Goal: Task Accomplishment & Management: Manage account settings

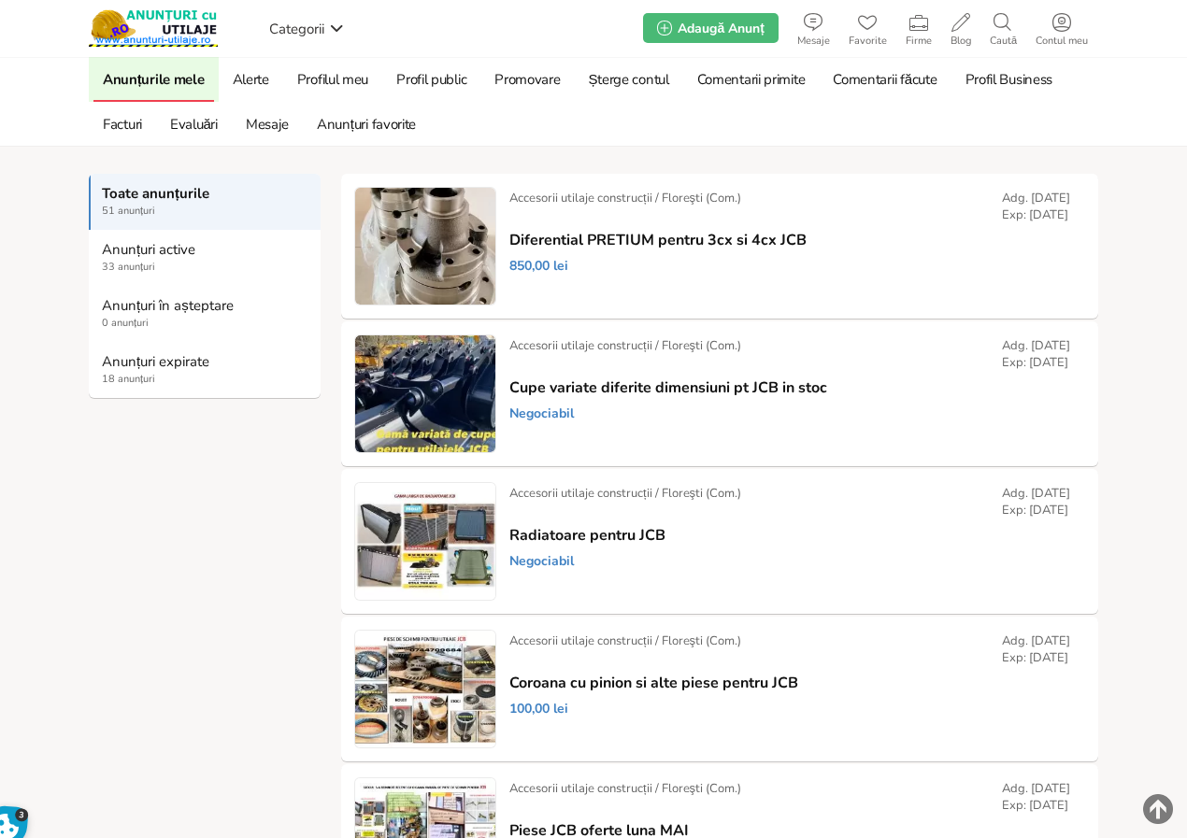
click at [168, 364] on strong "Anunțuri expirate" at bounding box center [205, 361] width 207 height 17
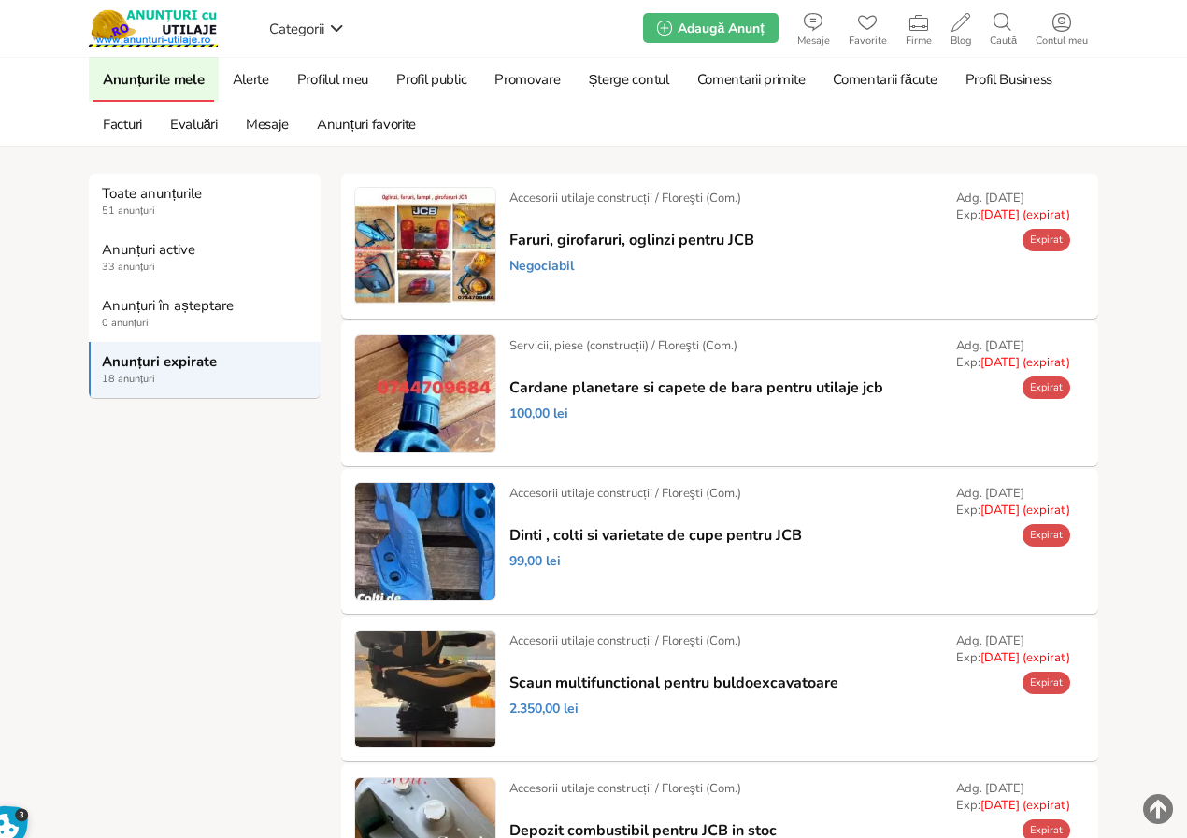
click at [0, 0] on link "Prelungește" at bounding box center [0, 0] width 0 height 0
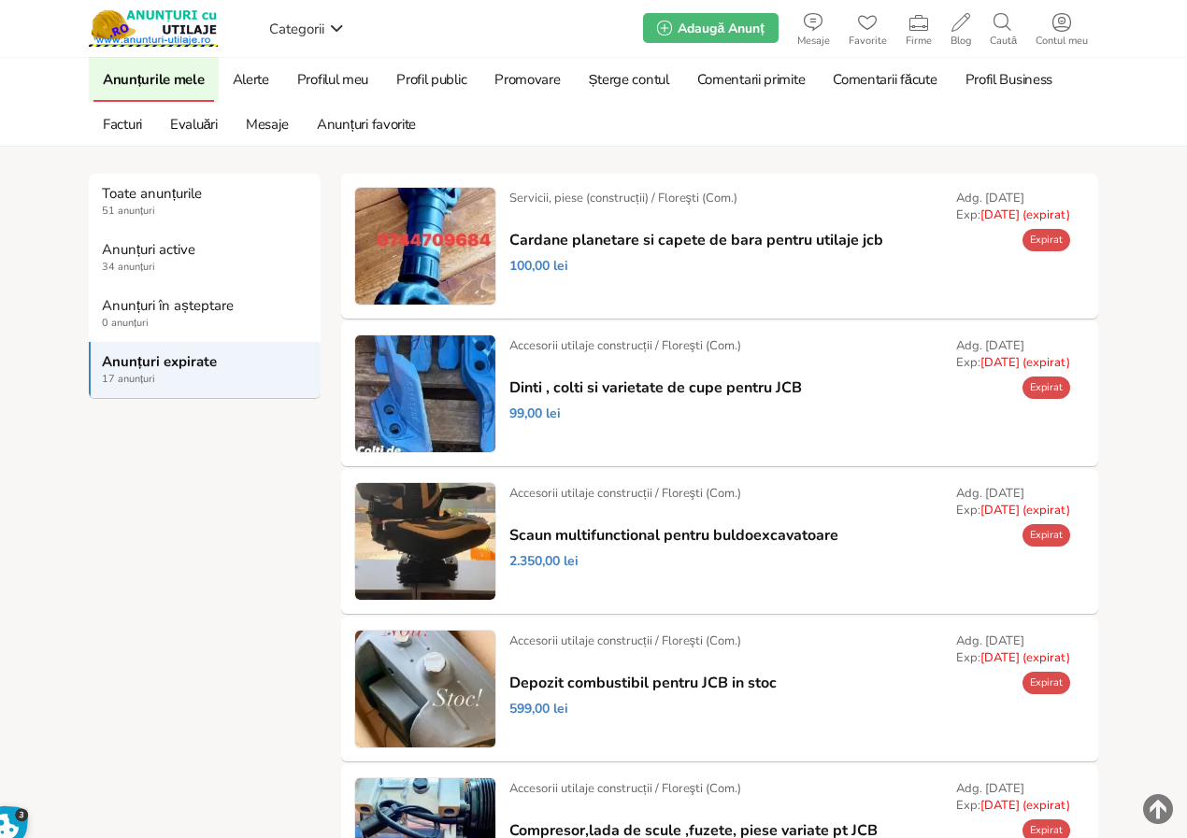
click at [0, 0] on link "Prelungește" at bounding box center [0, 0] width 0 height 0
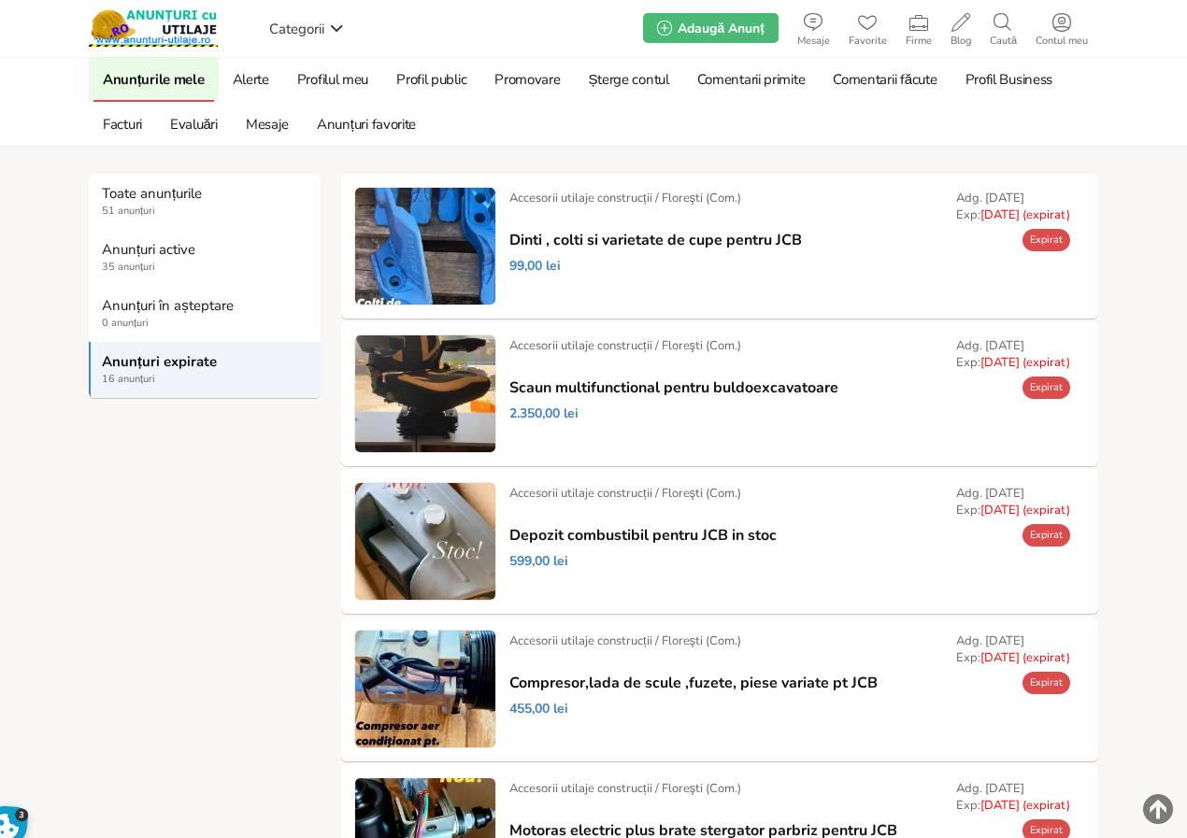
click at [0, 0] on link "Prelungește" at bounding box center [0, 0] width 0 height 0
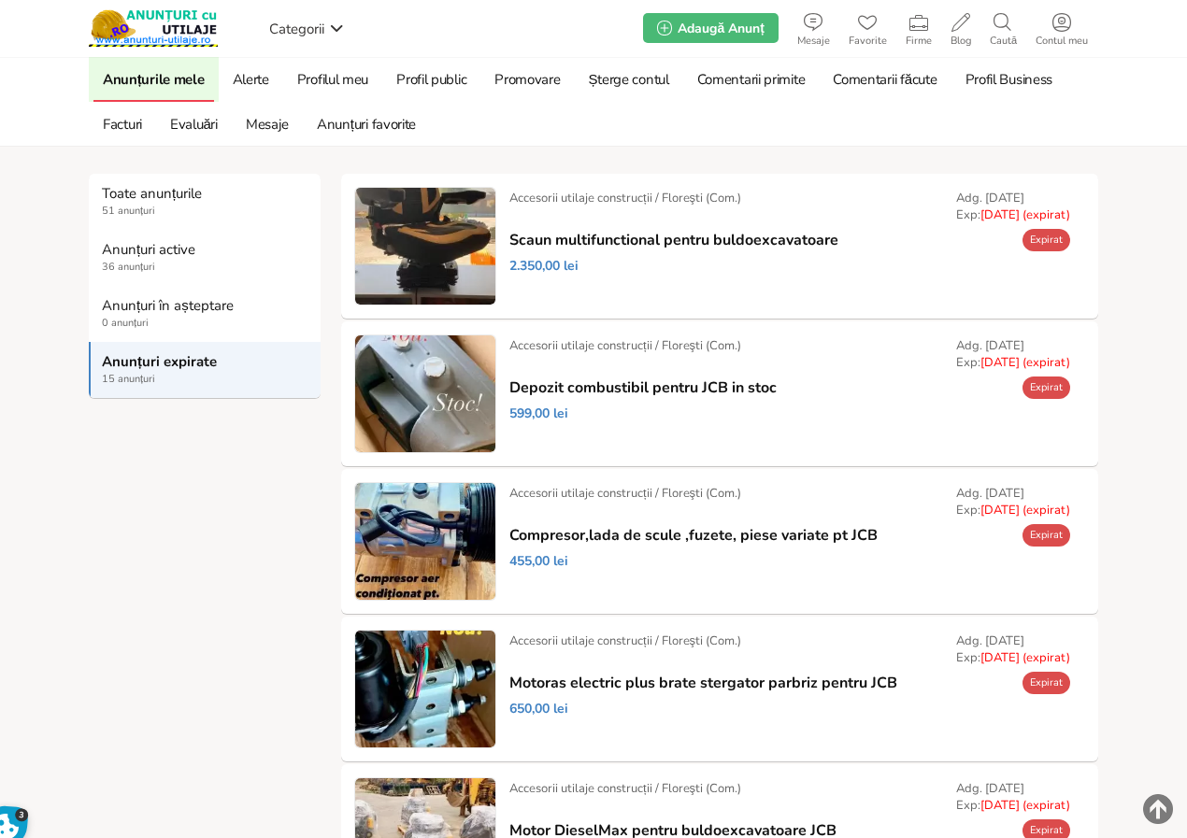
click at [0, 0] on link "Prelungește" at bounding box center [0, 0] width 0 height 0
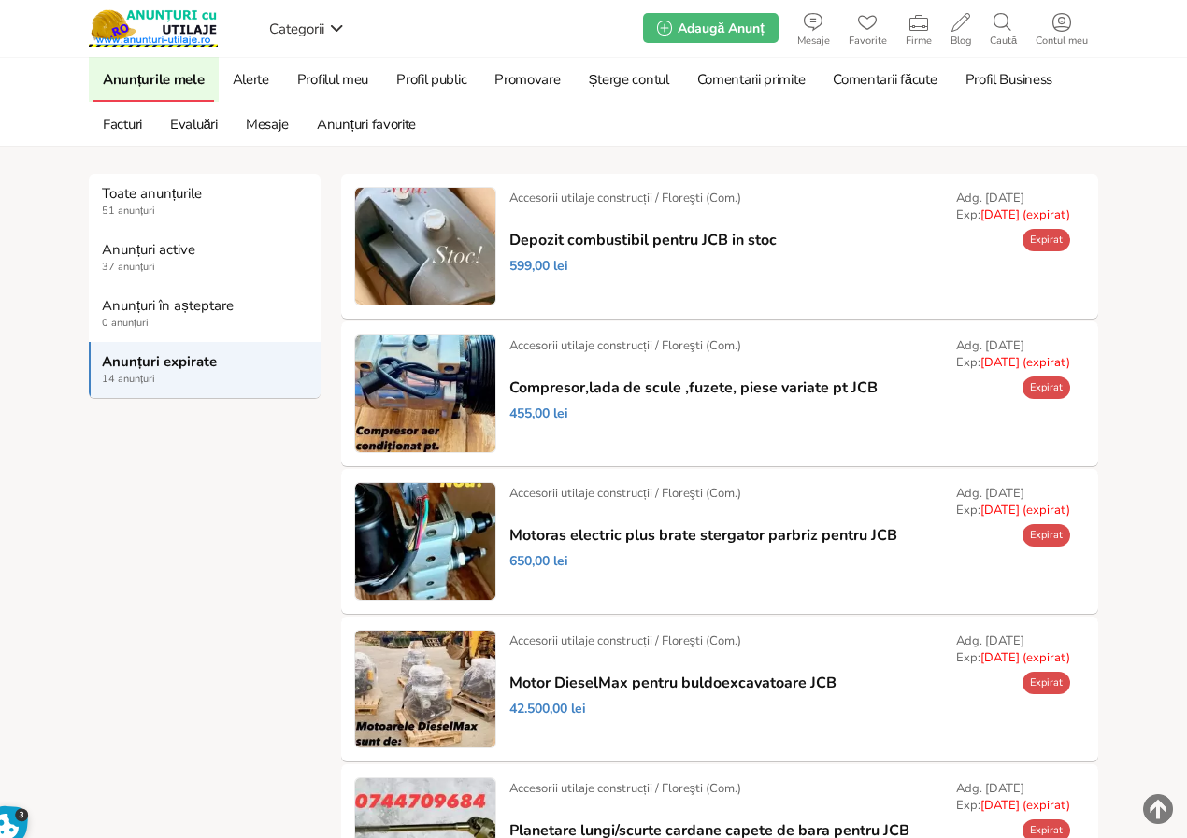
click at [0, 0] on link "Prelungește" at bounding box center [0, 0] width 0 height 0
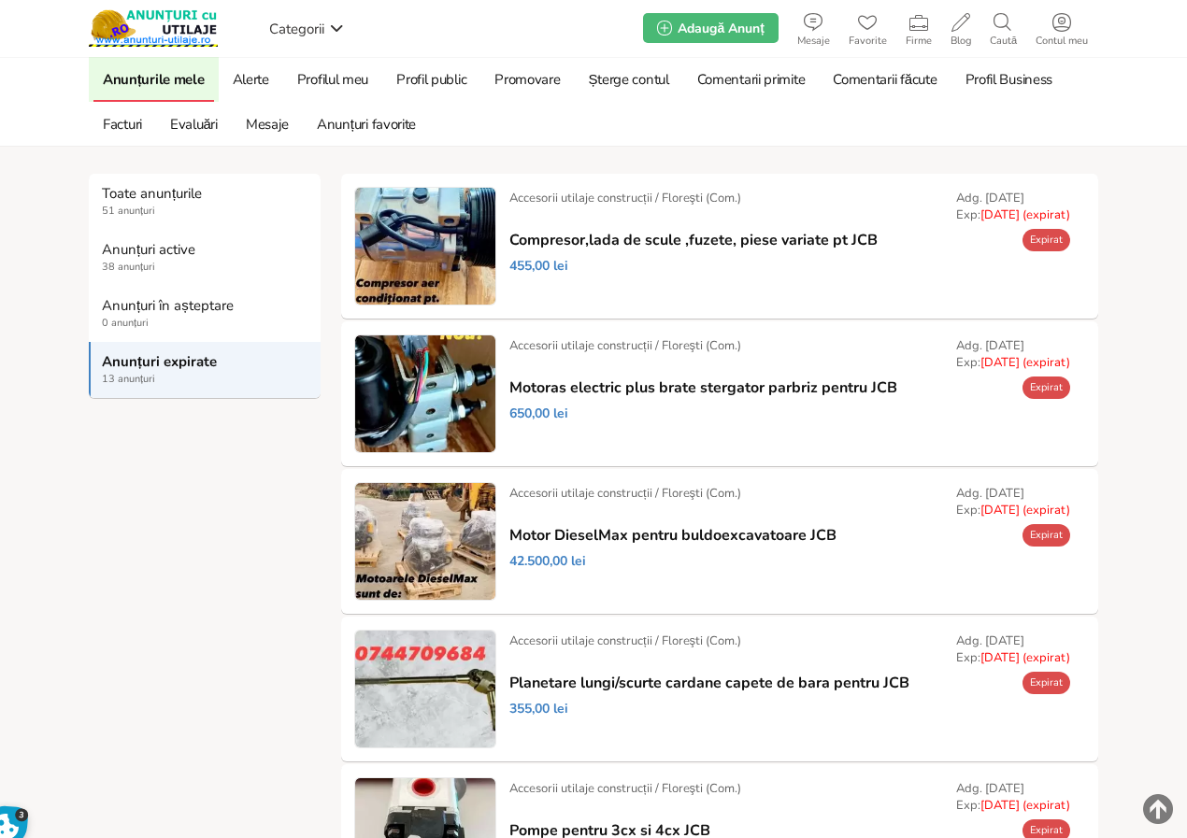
click at [0, 0] on link "Prelungește" at bounding box center [0, 0] width 0 height 0
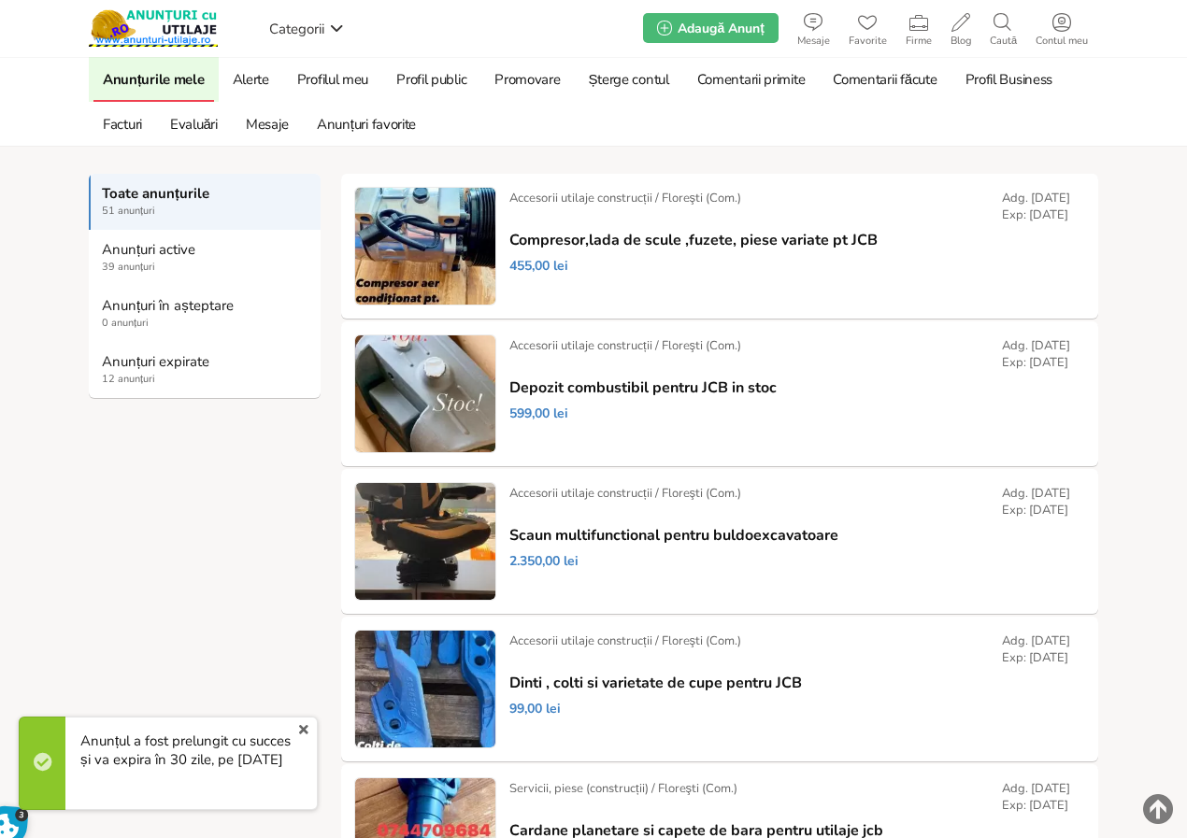
click at [149, 193] on strong "Toate anunțurile" at bounding box center [205, 193] width 207 height 17
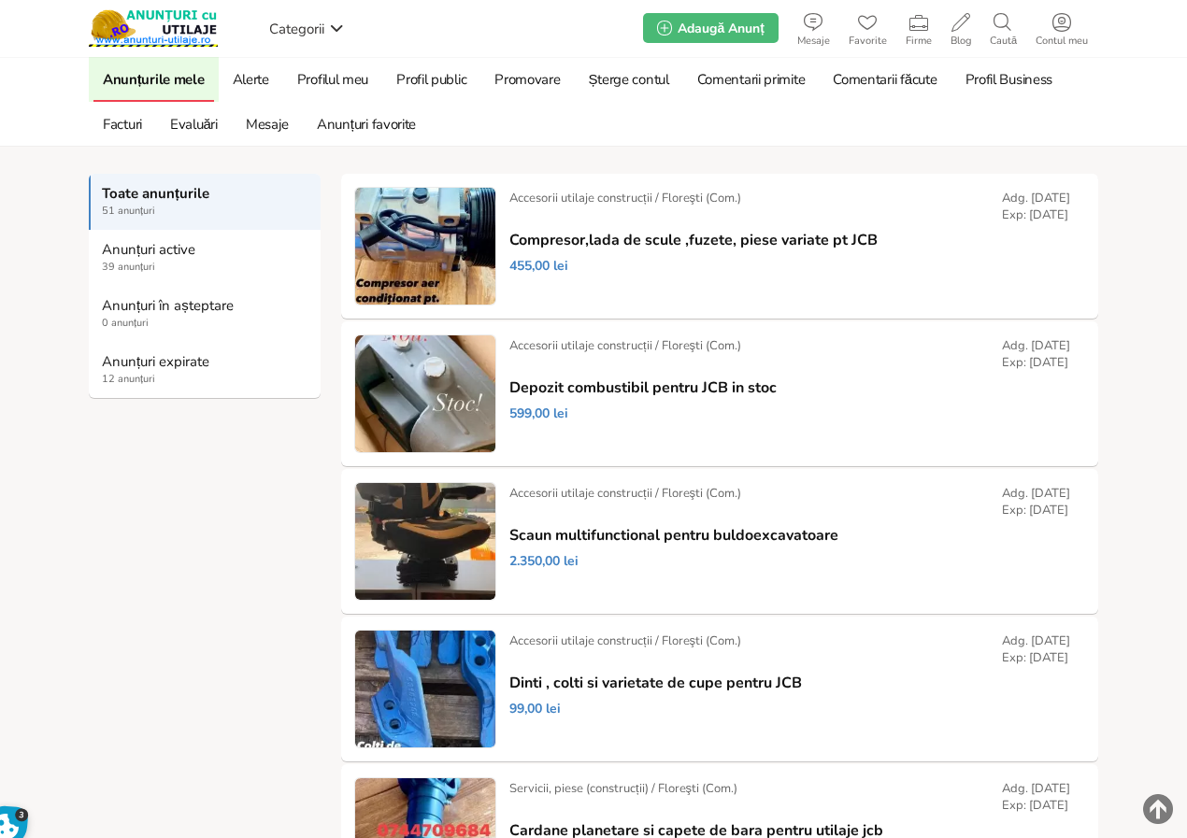
click at [144, 359] on strong "Anunțuri expirate" at bounding box center [205, 361] width 207 height 17
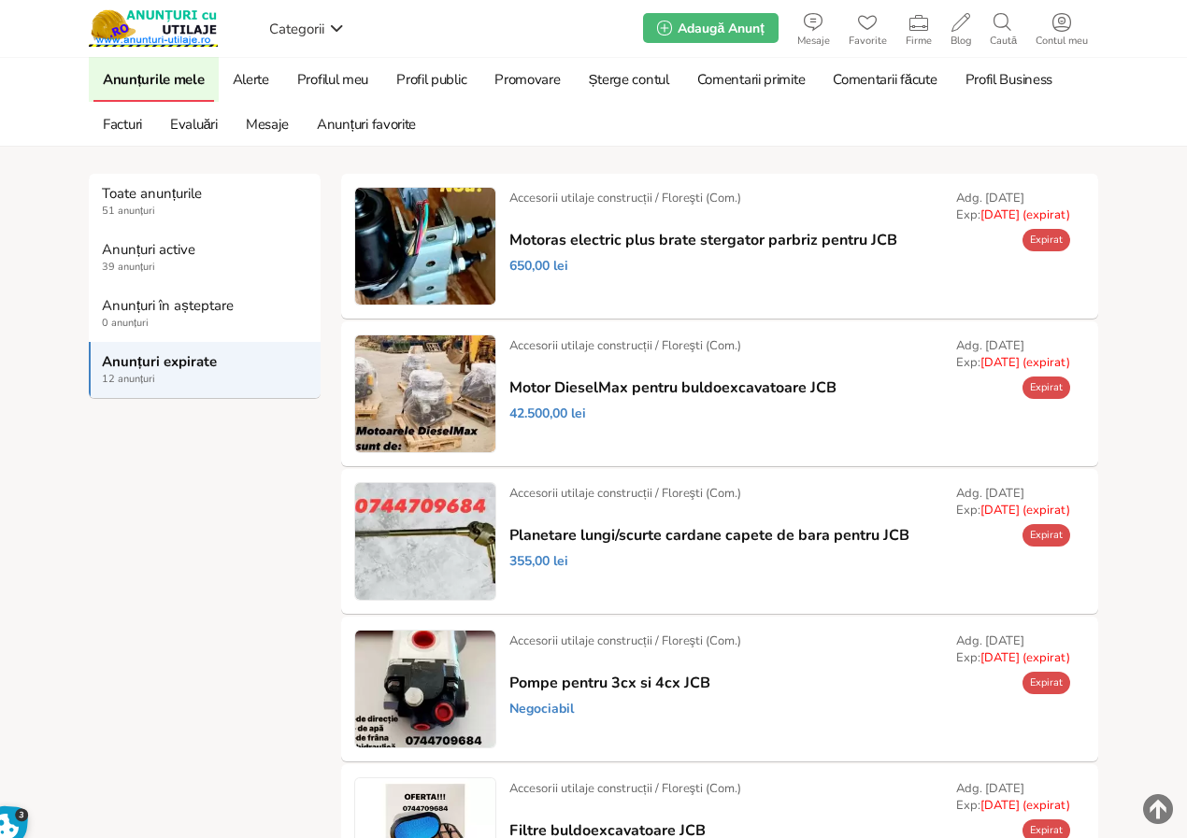
click at [0, 0] on link "Prelungește" at bounding box center [0, 0] width 0 height 0
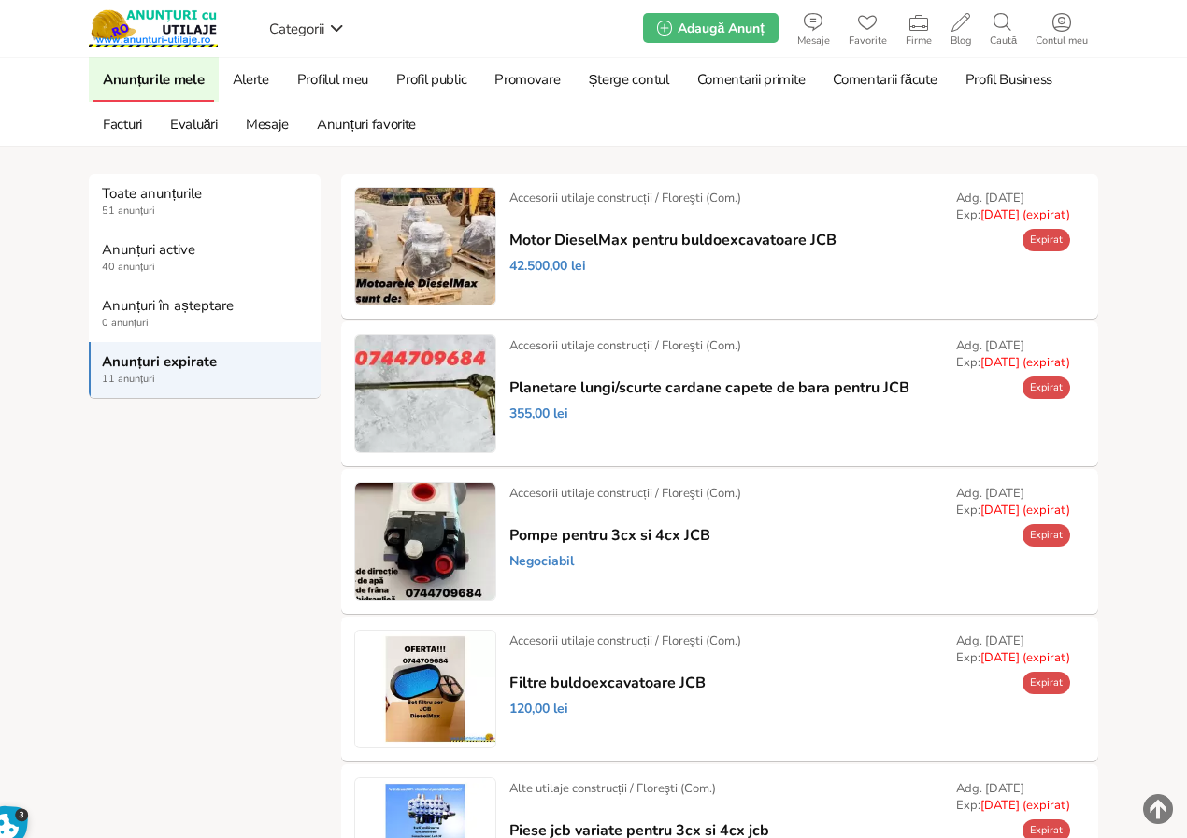
click at [0, 0] on link "Prelungește" at bounding box center [0, 0] width 0 height 0
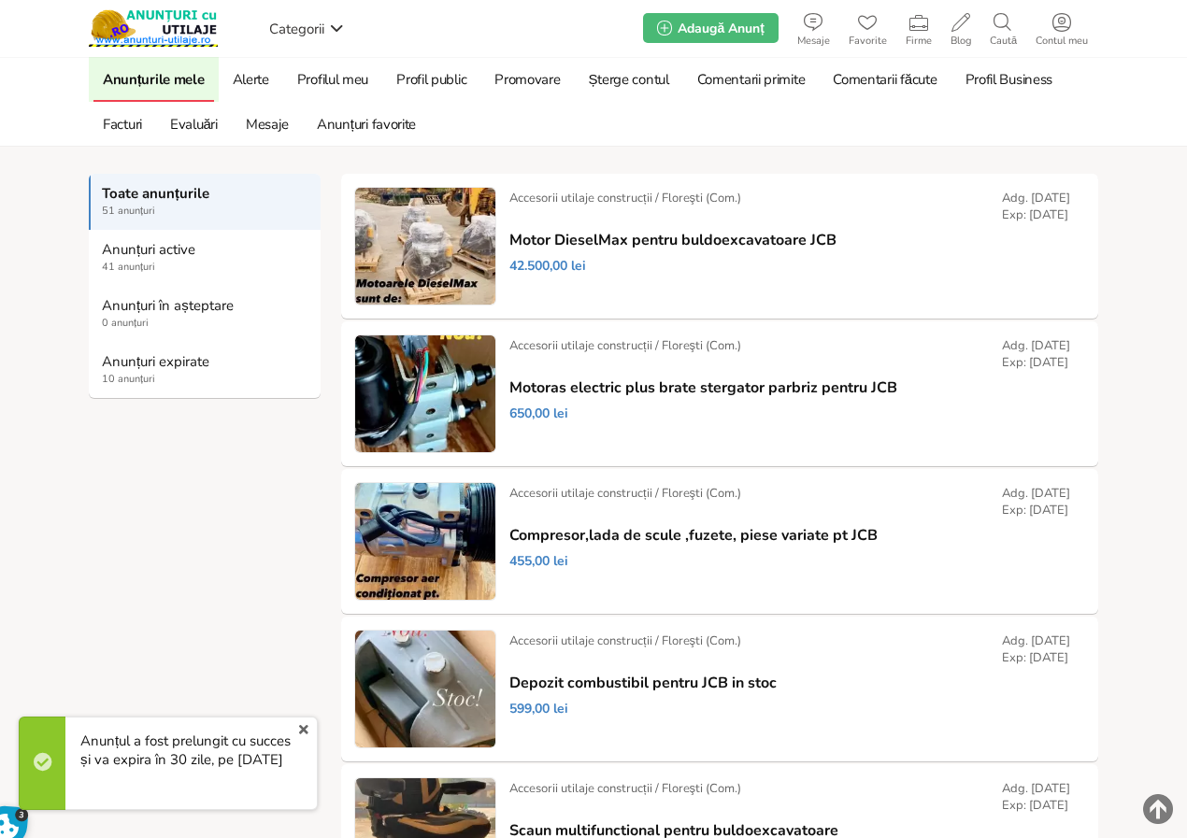
click at [136, 360] on strong "Anunțuri expirate" at bounding box center [205, 361] width 207 height 17
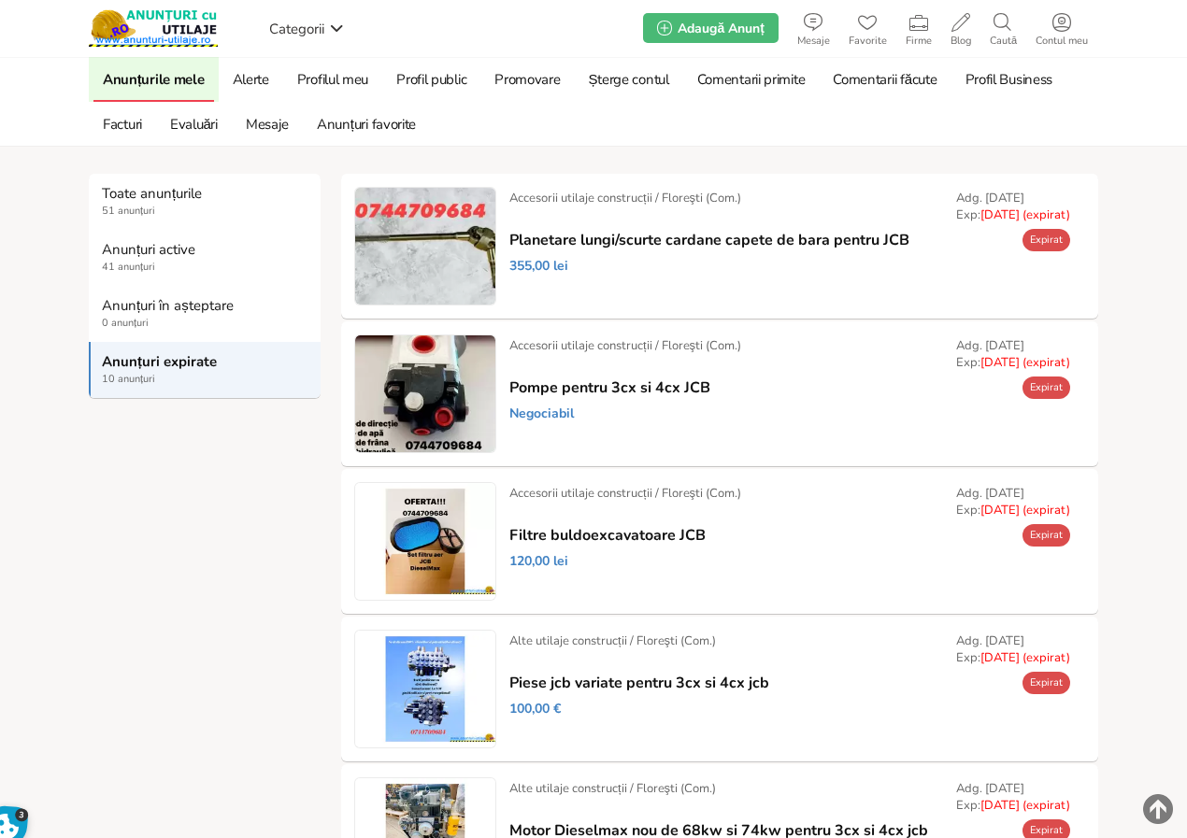
click at [0, 0] on link "Prelungește" at bounding box center [0, 0] width 0 height 0
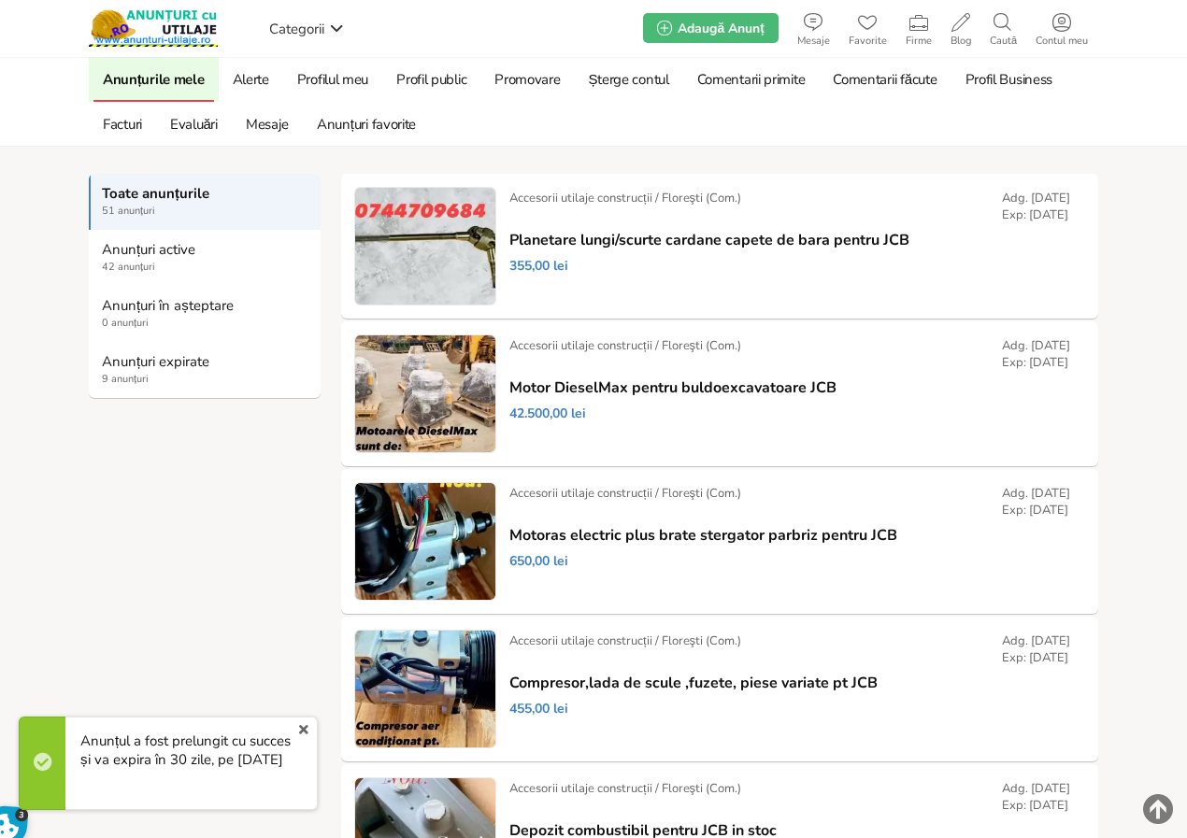
click at [161, 365] on strong "Anunțuri expirate" at bounding box center [205, 361] width 207 height 17
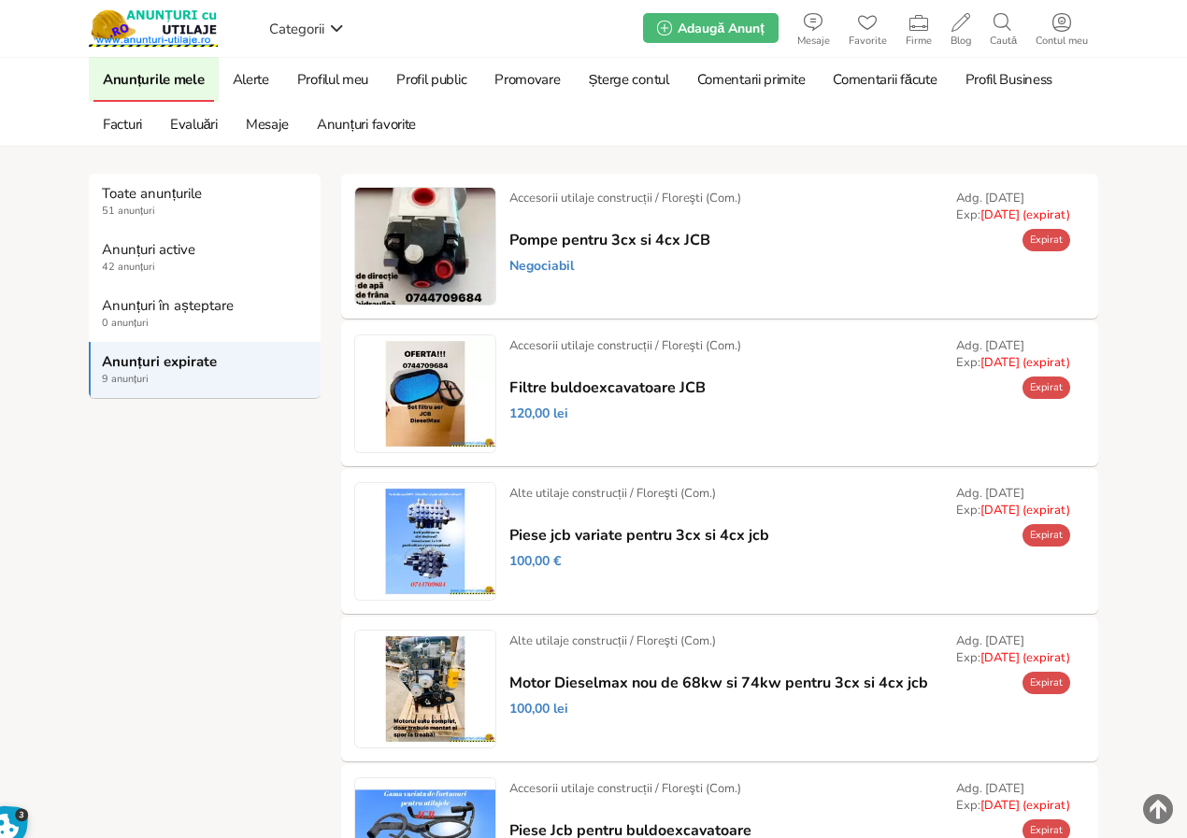
click at [0, 0] on link "Prelungește" at bounding box center [0, 0] width 0 height 0
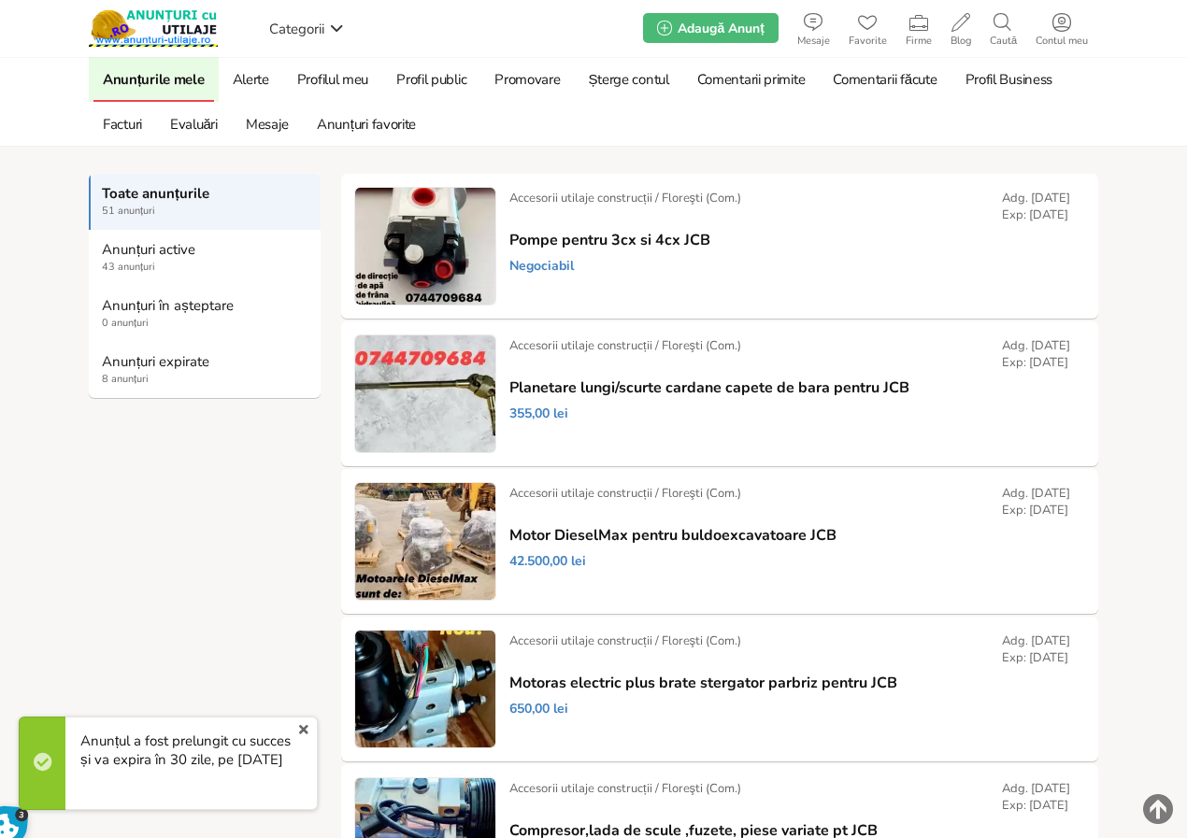
click at [138, 363] on strong "Anunțuri expirate" at bounding box center [205, 361] width 207 height 17
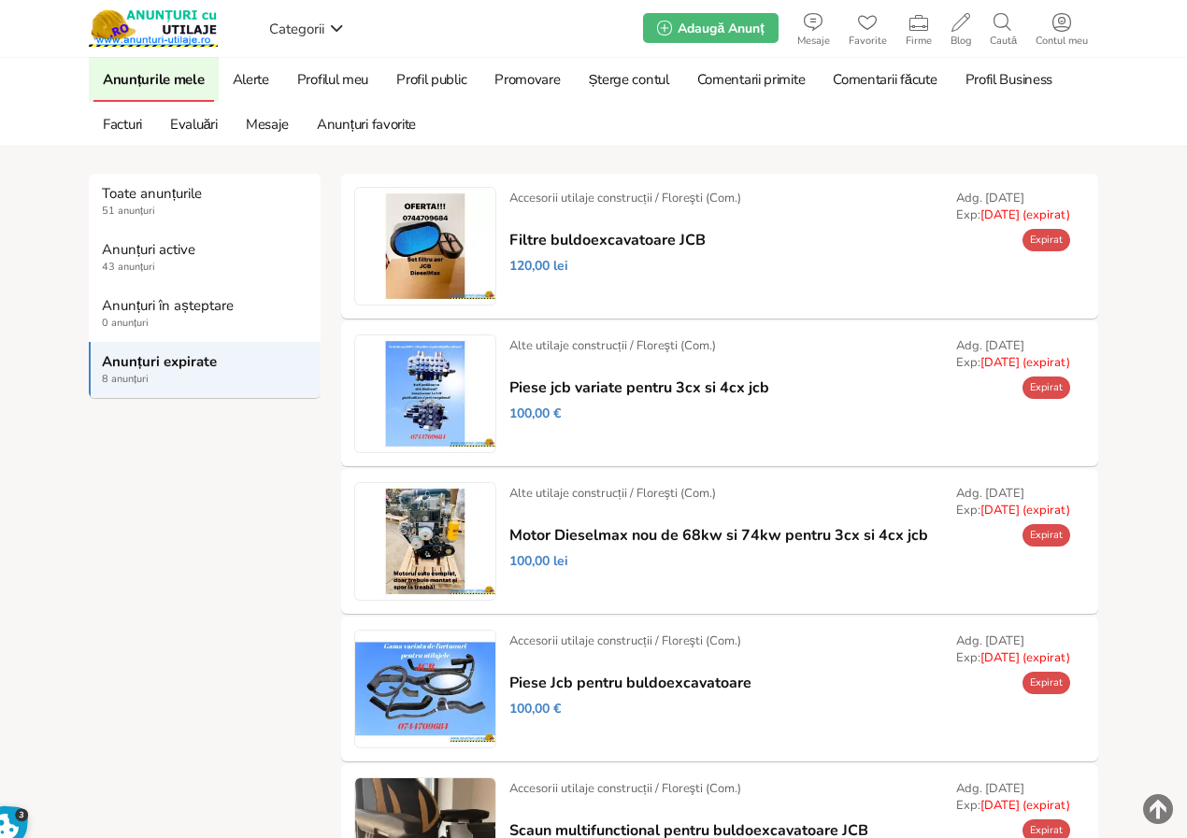
click at [132, 366] on strong "Anunțuri expirate" at bounding box center [205, 361] width 207 height 17
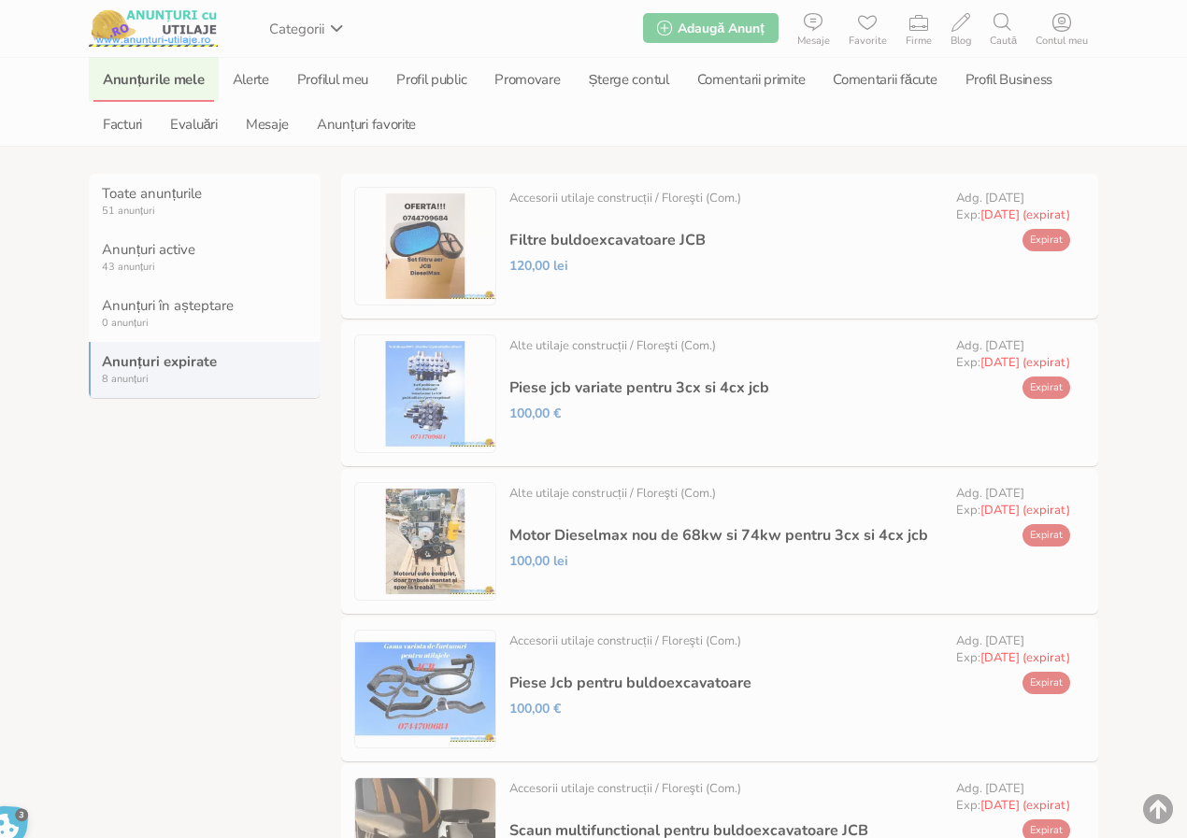
click at [0, 0] on link "Prelungește" at bounding box center [0, 0] width 0 height 0
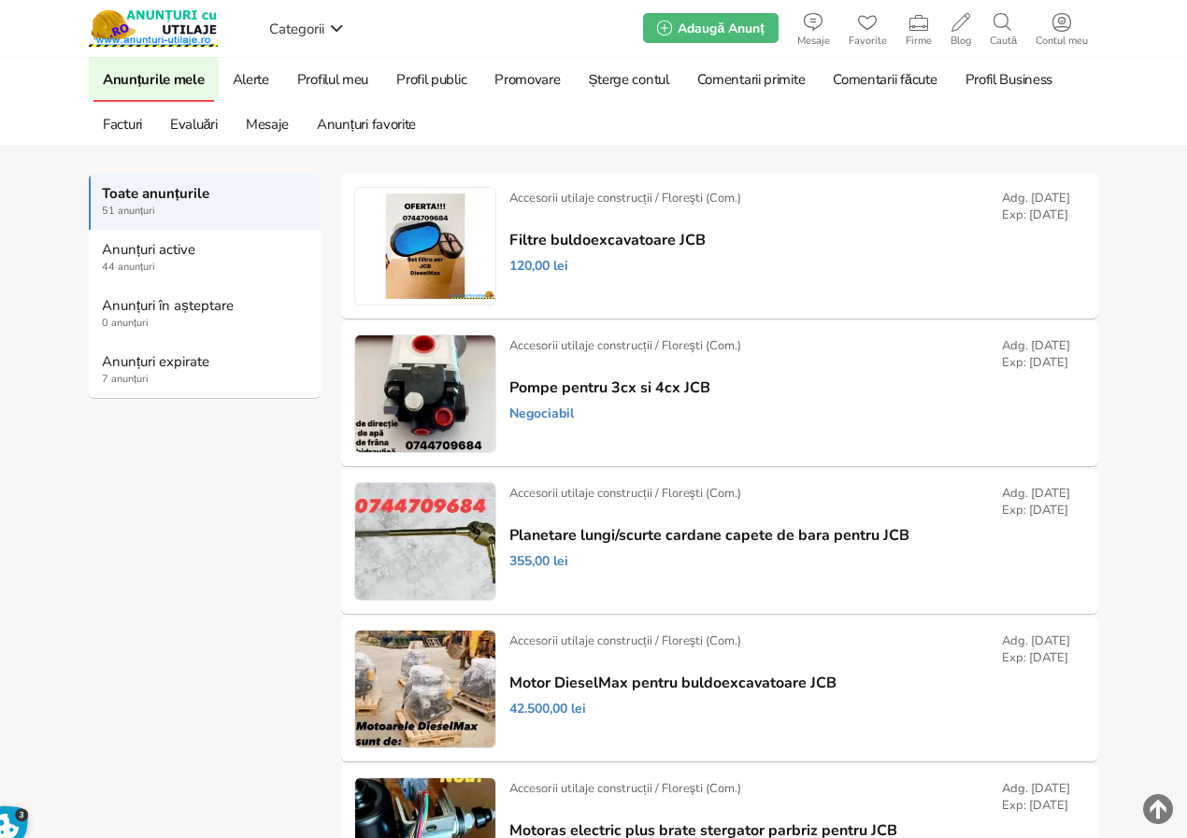
click at [150, 358] on strong "Anunțuri expirate" at bounding box center [205, 361] width 207 height 17
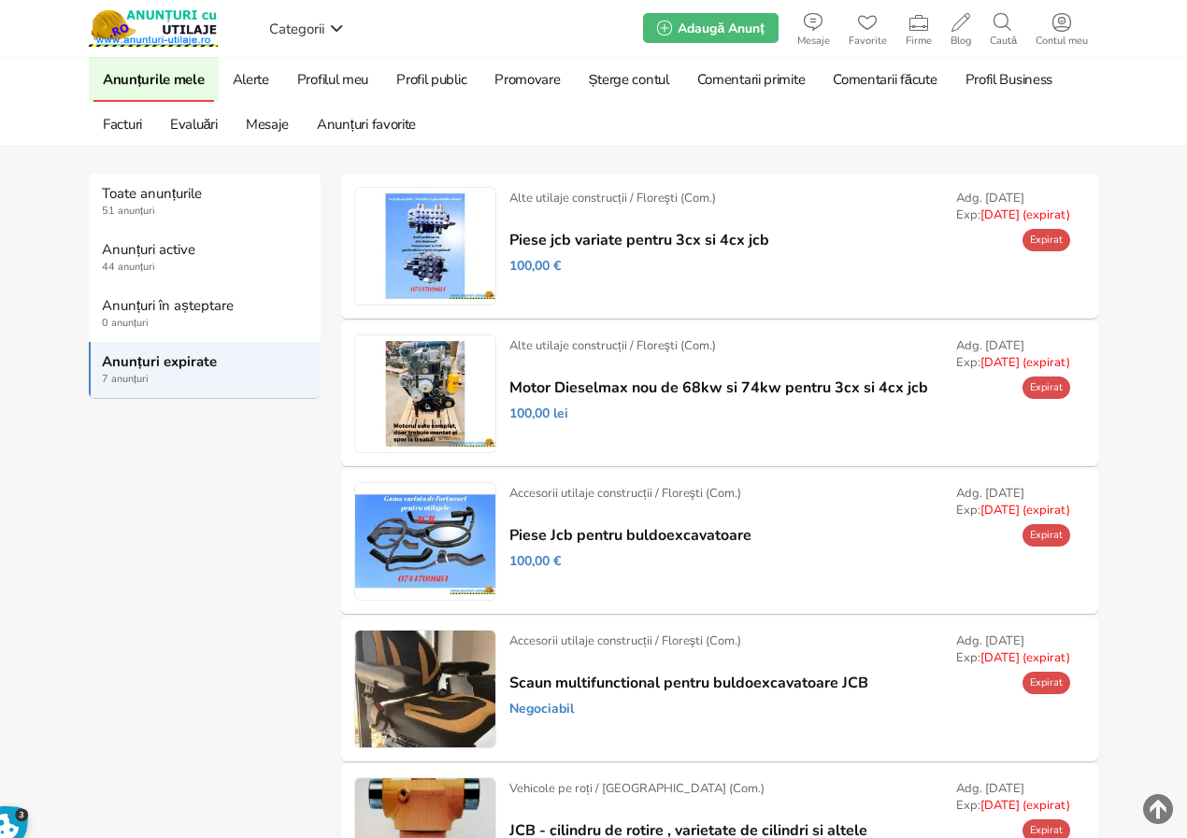
click at [164, 362] on strong "Anunțuri expirate" at bounding box center [205, 361] width 207 height 17
click at [0, 0] on link "Prelungește" at bounding box center [0, 0] width 0 height 0
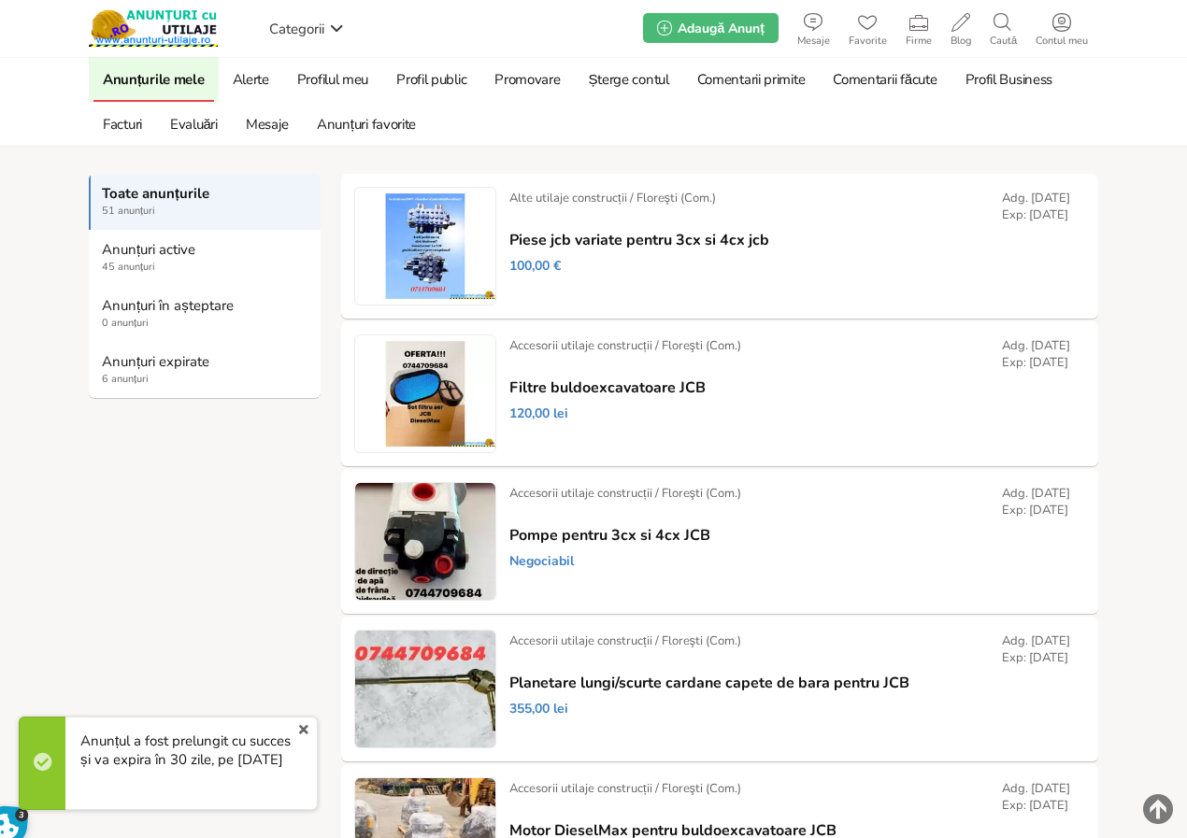
click at [168, 358] on strong "Anunțuri expirate" at bounding box center [205, 361] width 207 height 17
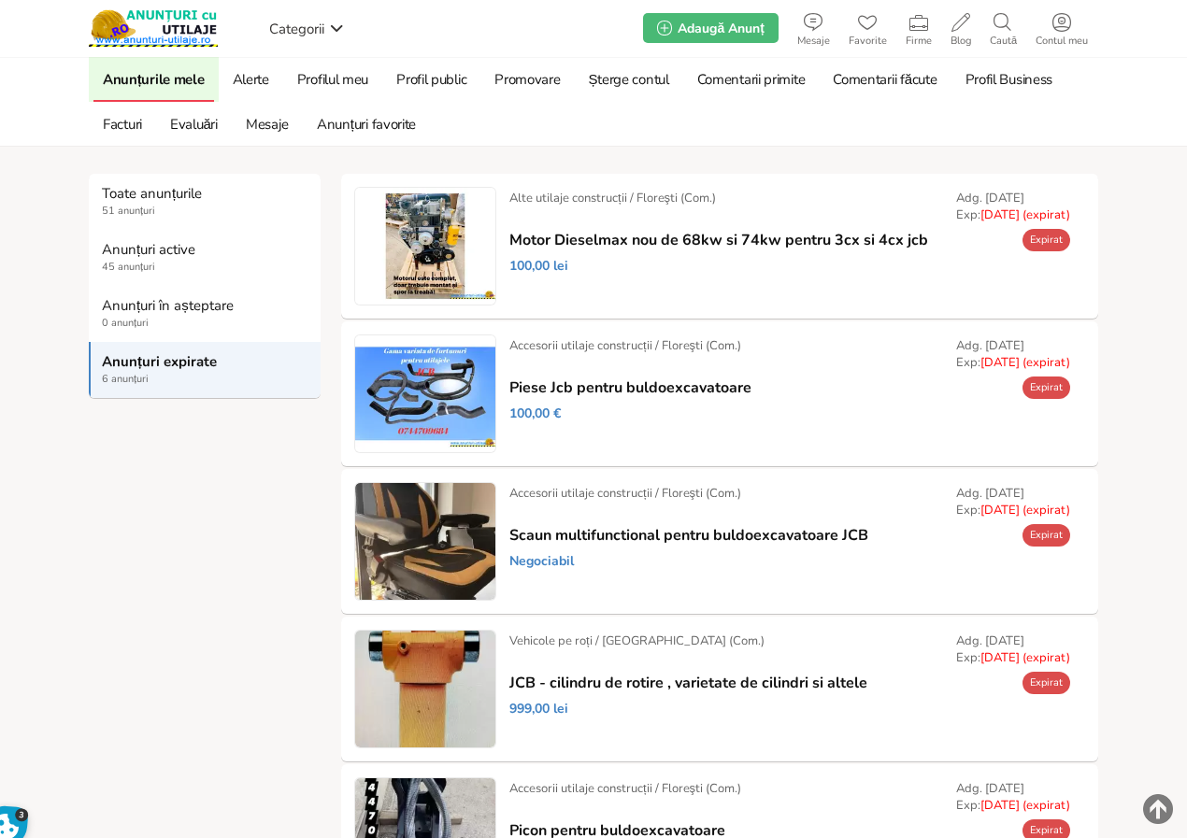
click at [0, 0] on link "Prelungește" at bounding box center [0, 0] width 0 height 0
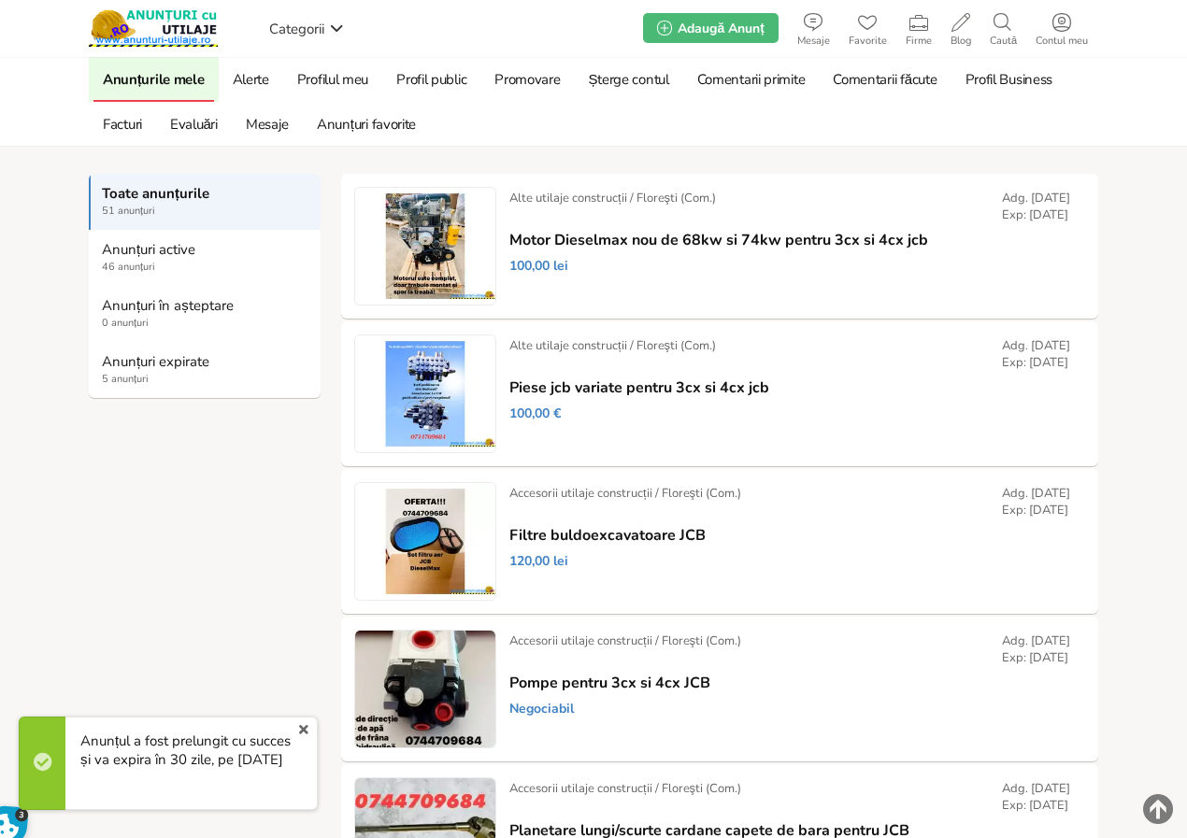
click at [144, 357] on strong "Anunțuri expirate" at bounding box center [205, 361] width 207 height 17
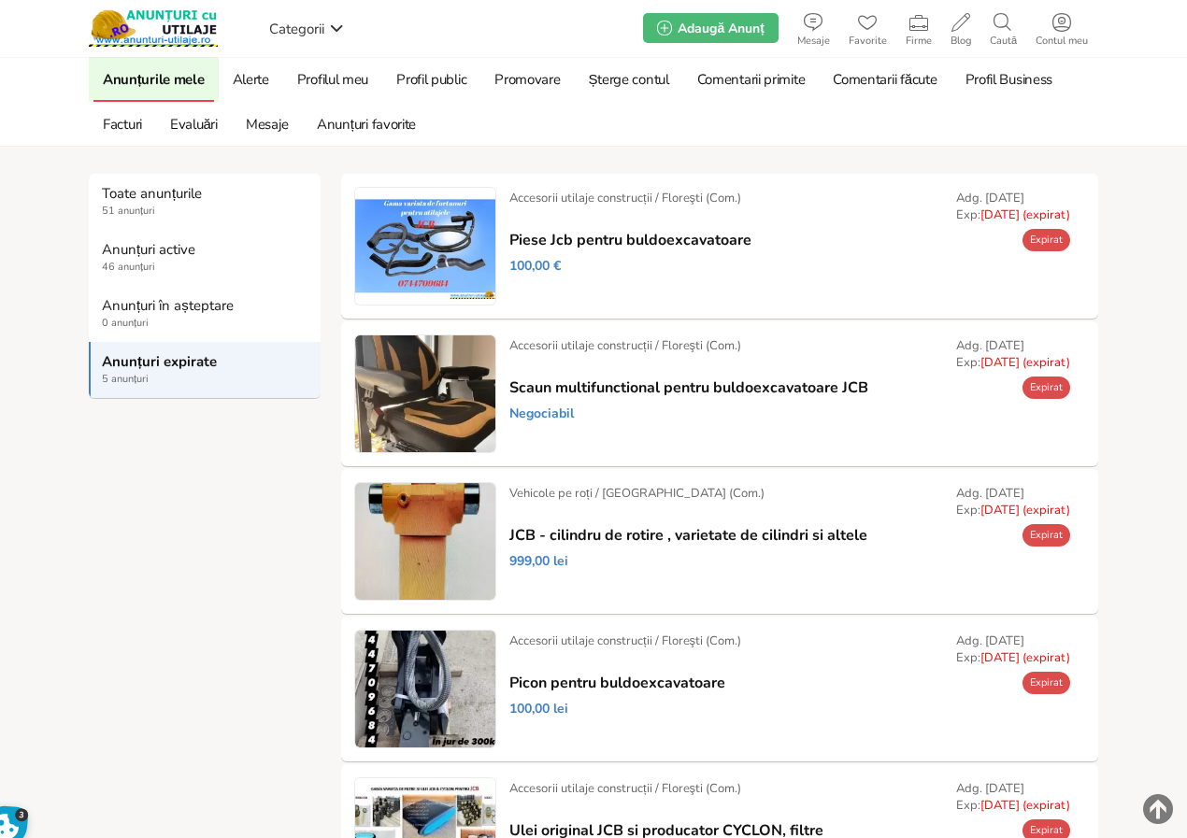
click at [0, 0] on link "Prelungește" at bounding box center [0, 0] width 0 height 0
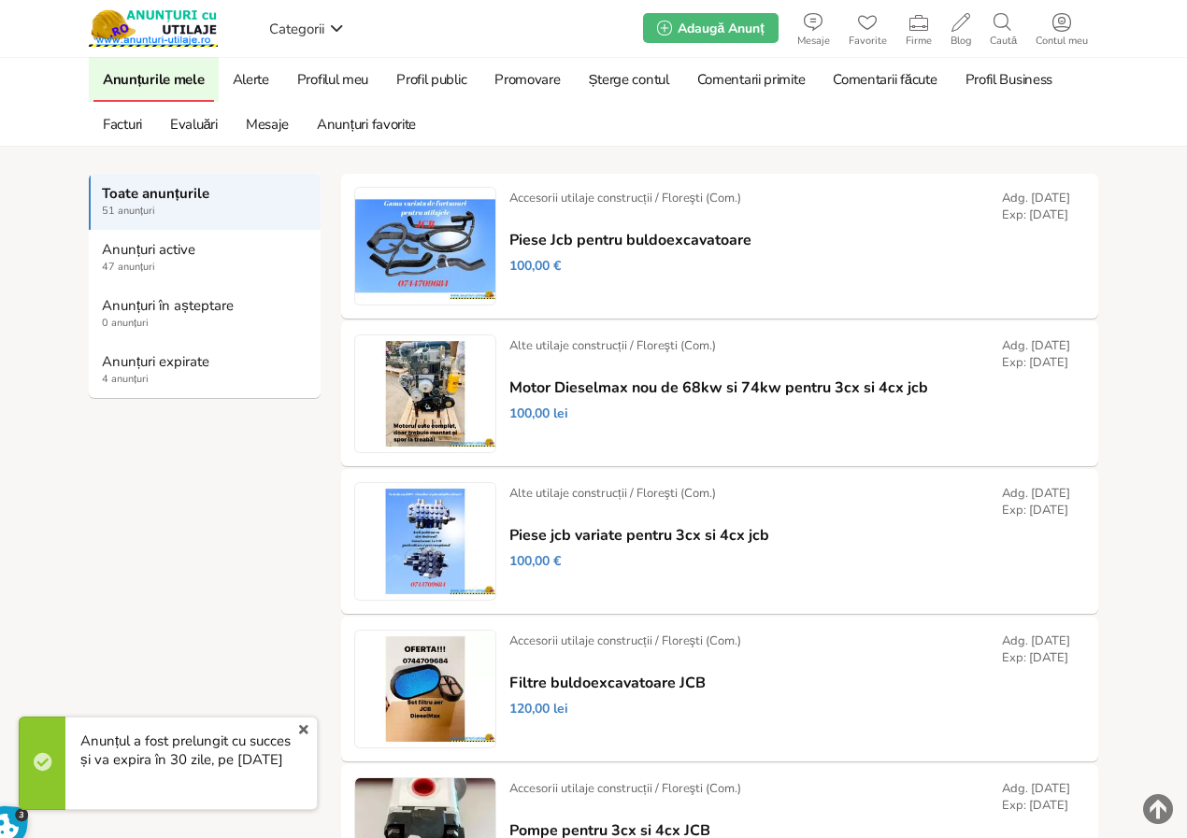
click at [0, 0] on link "Prelungește" at bounding box center [0, 0] width 0 height 0
click at [153, 364] on strong "Anunțuri expirate" at bounding box center [205, 361] width 207 height 17
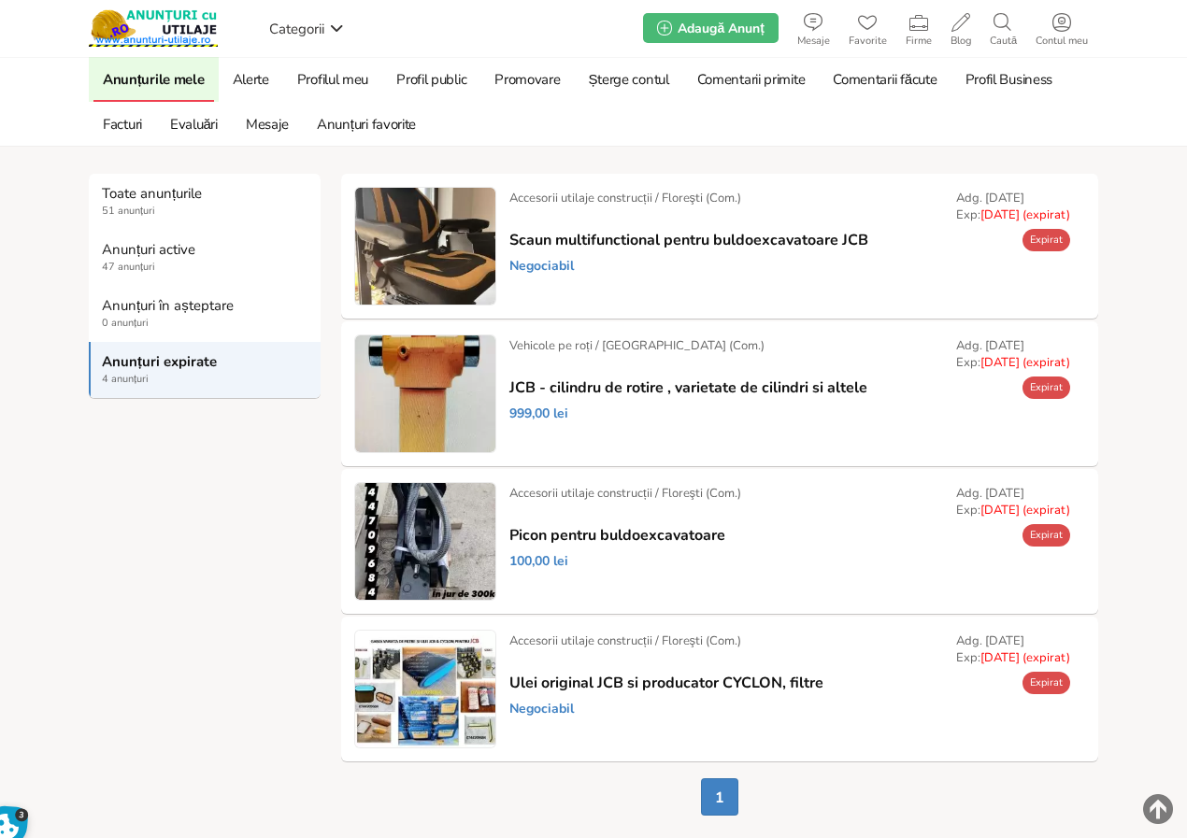
click at [0, 0] on link "Prelungește" at bounding box center [0, 0] width 0 height 0
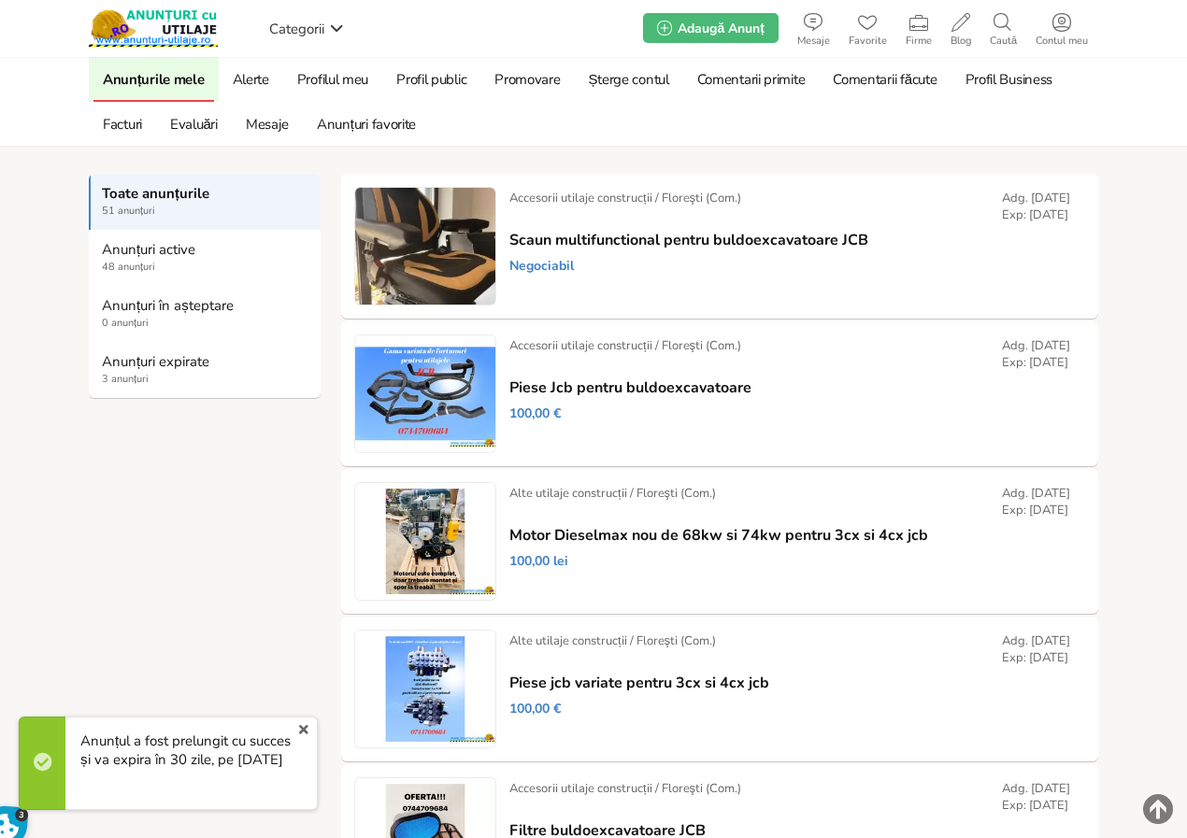
click at [169, 363] on strong "Anunțuri expirate" at bounding box center [205, 361] width 207 height 17
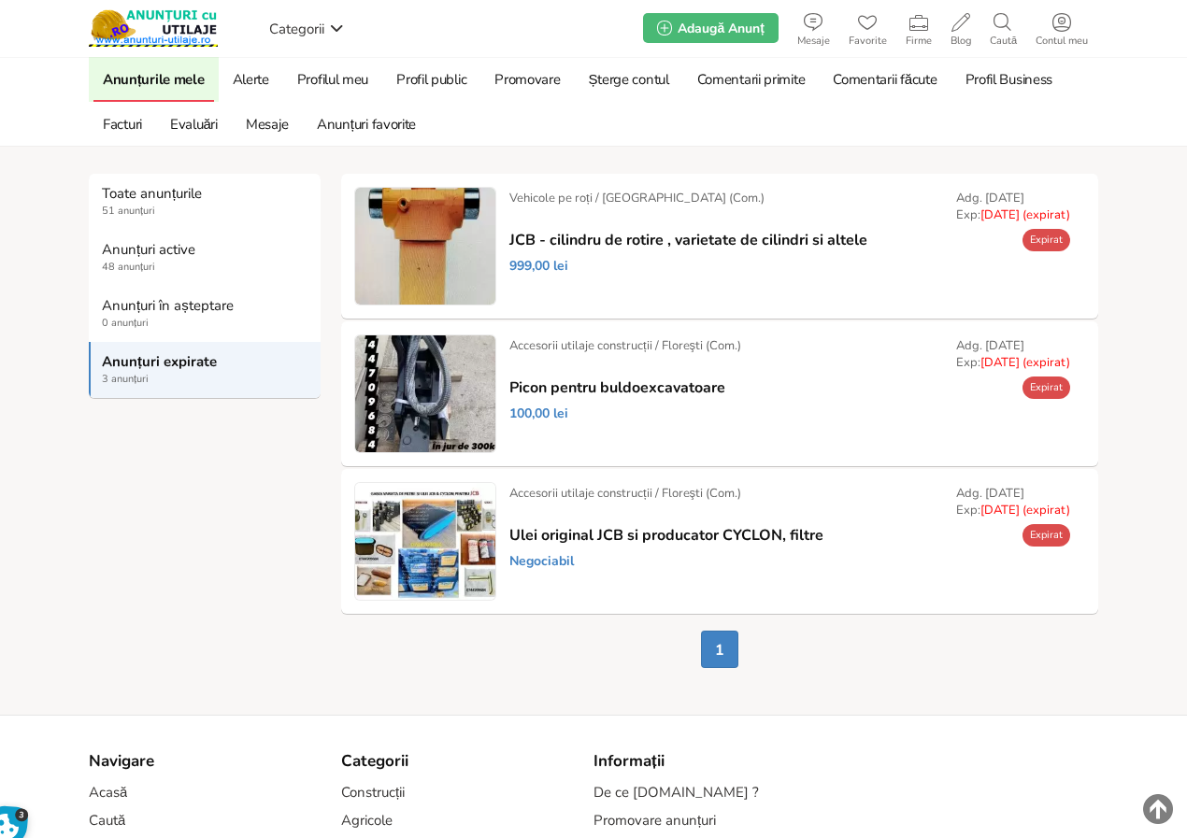
click at [0, 0] on link "Prelungește" at bounding box center [0, 0] width 0 height 0
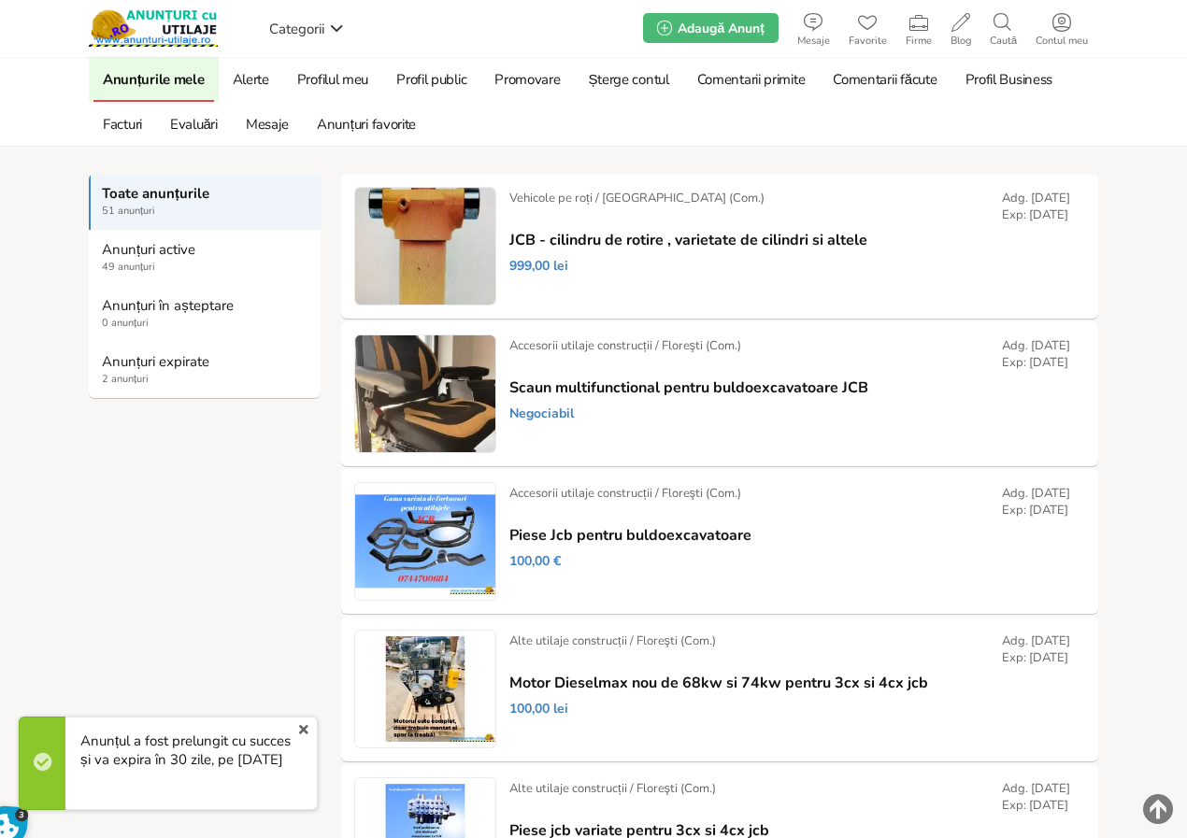
click at [178, 359] on strong "Anunțuri expirate" at bounding box center [205, 361] width 207 height 17
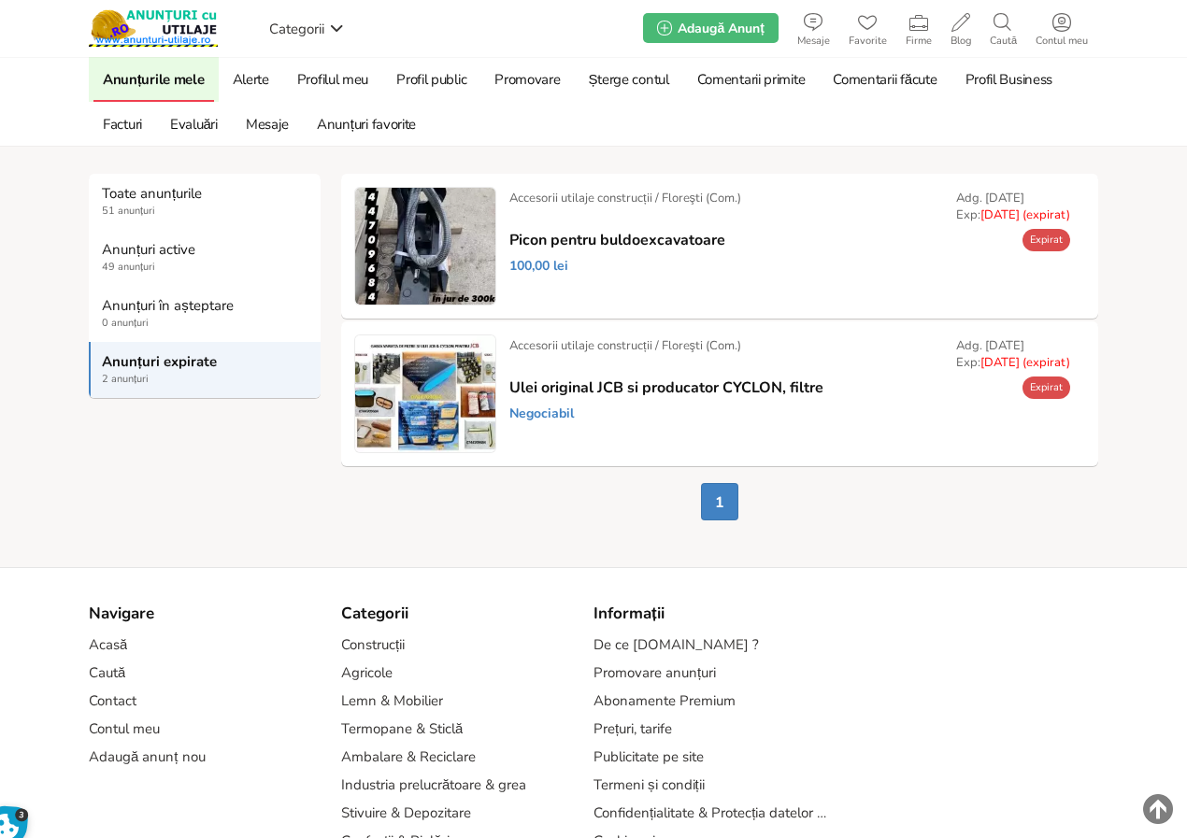
click at [0, 0] on link "Prelungește" at bounding box center [0, 0] width 0 height 0
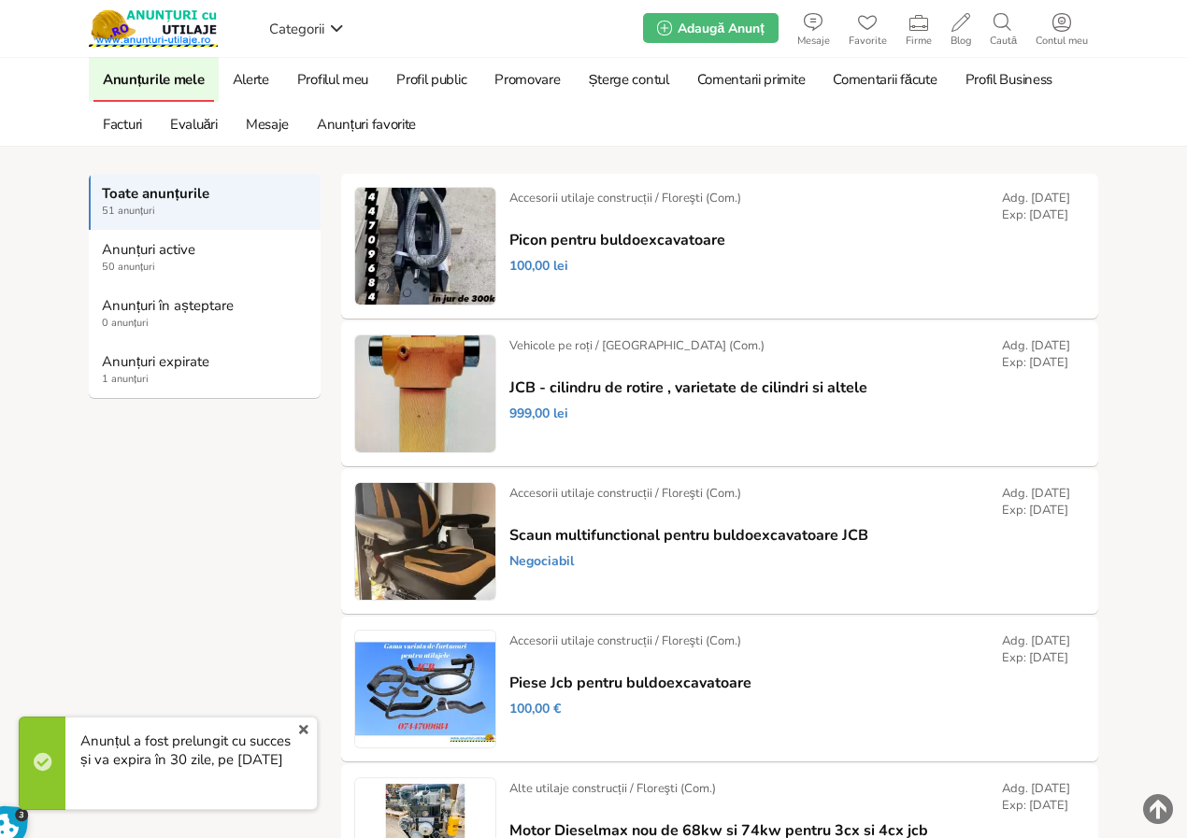
click at [139, 362] on strong "Anunțuri expirate" at bounding box center [205, 361] width 207 height 17
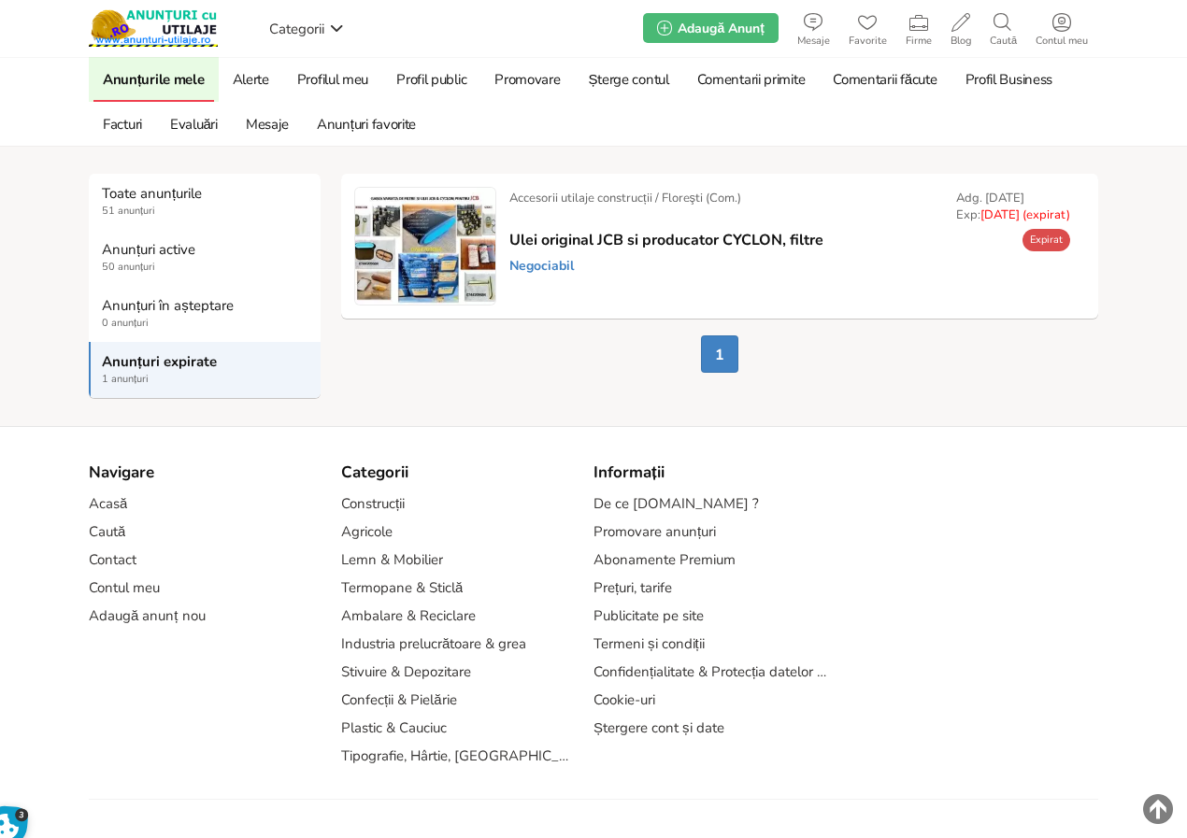
click at [0, 0] on link "Prelungește" at bounding box center [0, 0] width 0 height 0
